Goal: Communication & Community: Share content

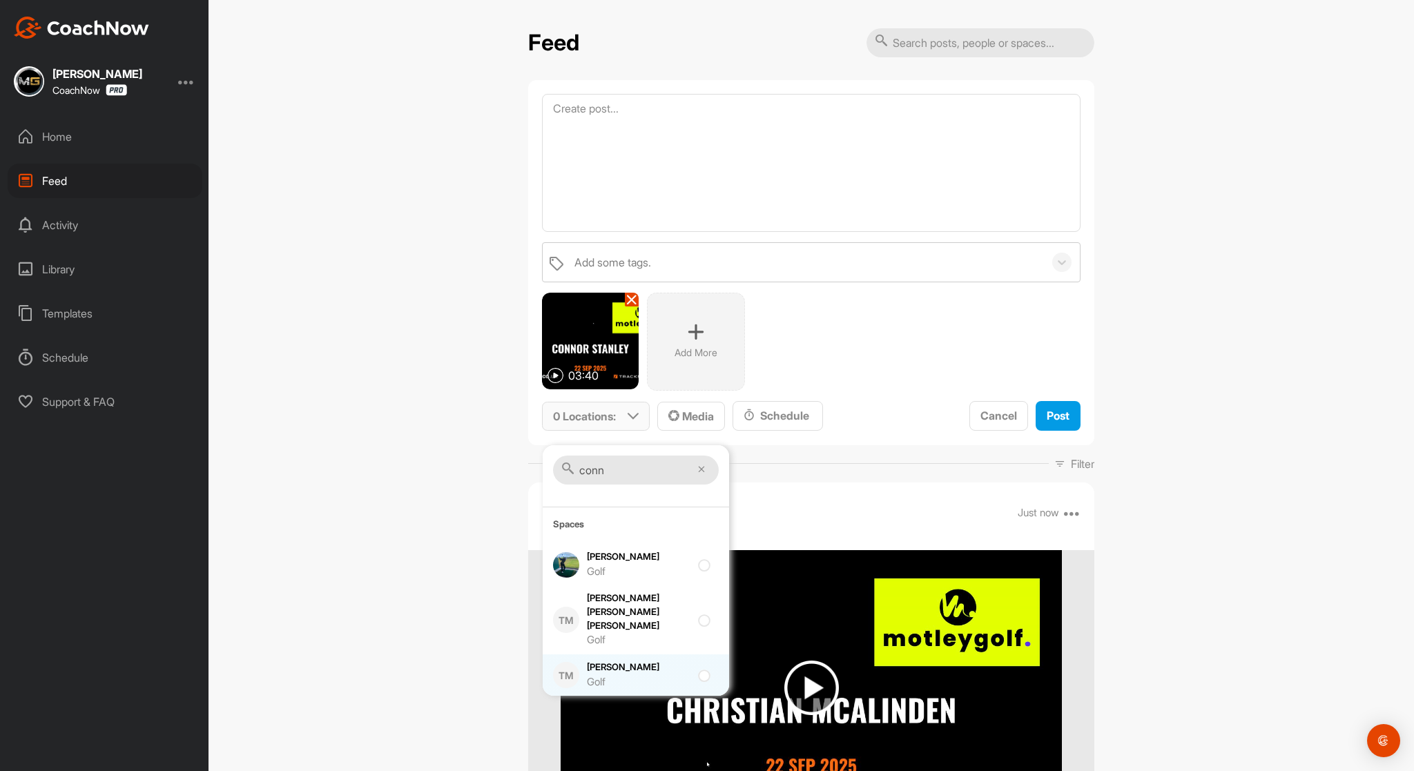
type input "conn"
drag, startPoint x: 698, startPoint y: 649, endPoint x: 776, endPoint y: 615, distance: 85.1
click at [698, 667] on input "checkbox" at bounding box center [702, 671] width 9 height 9
checkbox input "true"
click at [1047, 423] on span "Post" at bounding box center [1058, 416] width 23 height 14
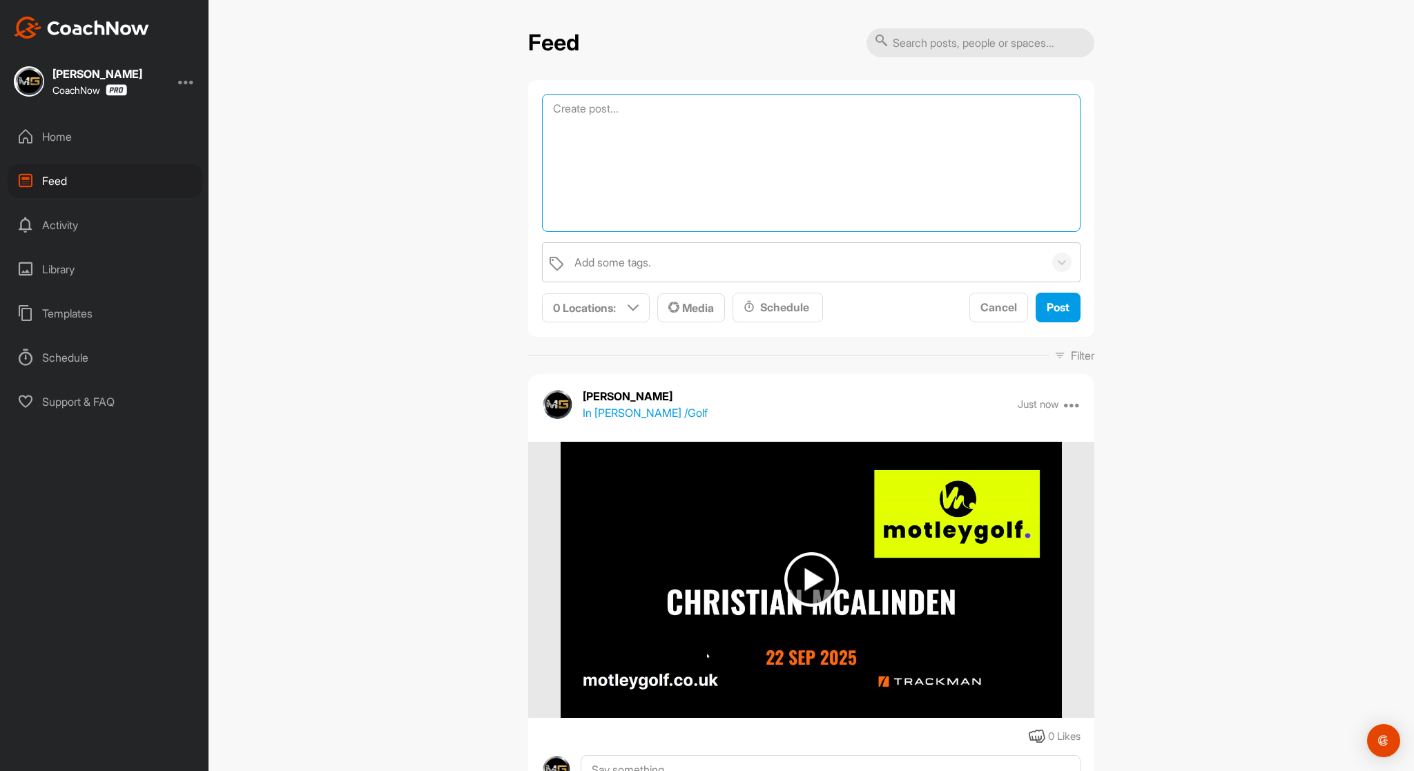
click at [623, 107] on textarea at bounding box center [811, 163] width 539 height 138
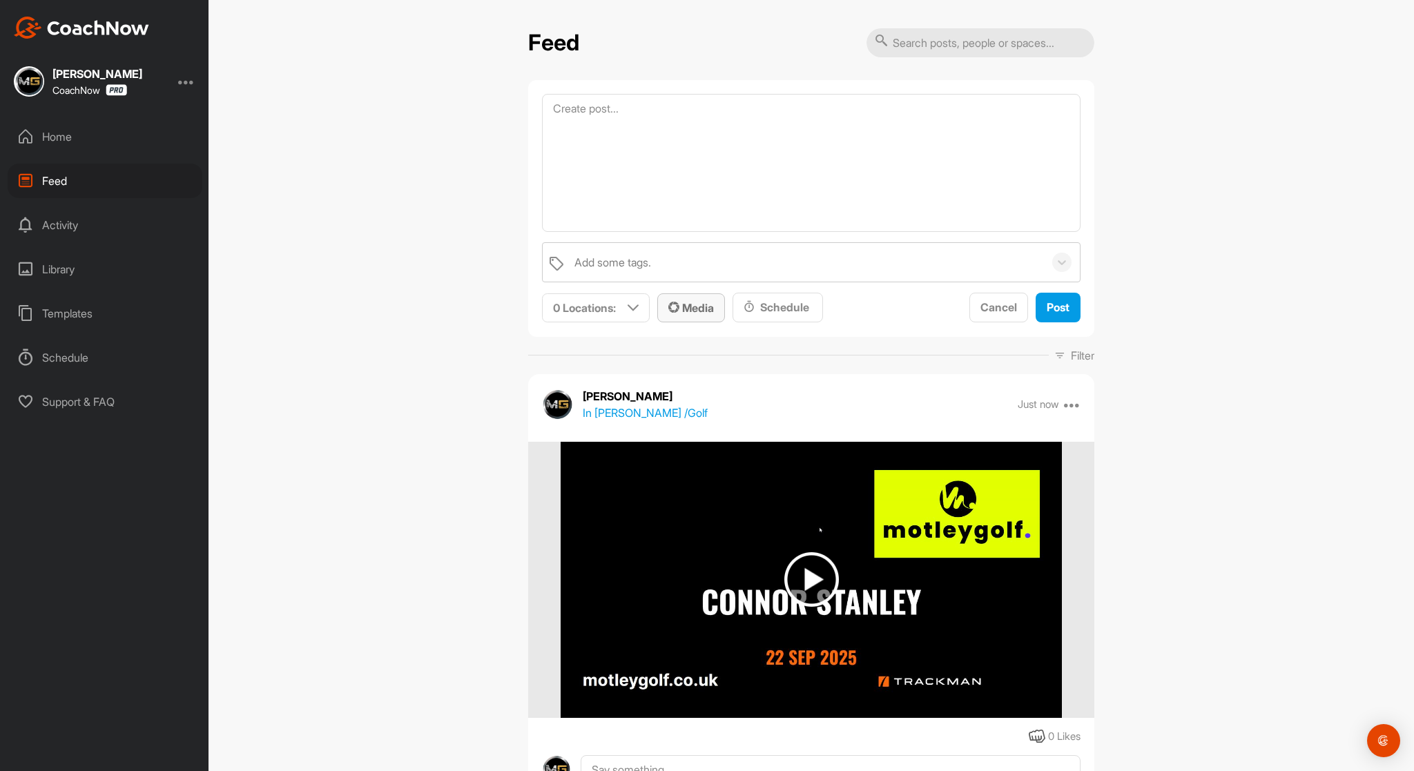
click at [678, 316] on div "Media" at bounding box center [692, 308] width 46 height 17
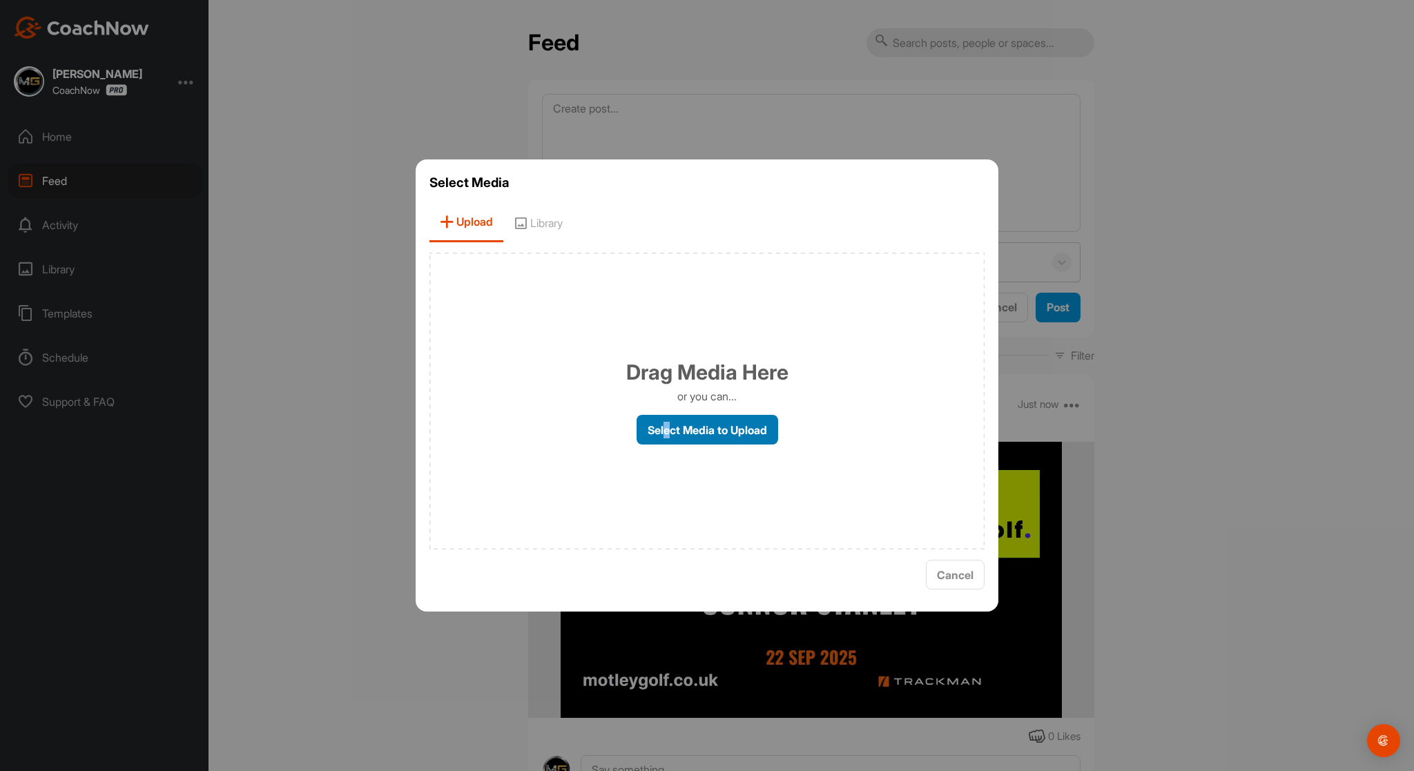
click at [668, 429] on label "Select Media to Upload" at bounding box center [708, 430] width 142 height 30
click at [694, 430] on label "Select Media to Upload" at bounding box center [708, 430] width 142 height 30
click at [0, 0] on input "Select Media to Upload" at bounding box center [0, 0] width 0 height 0
